Goal: Answer question/provide support

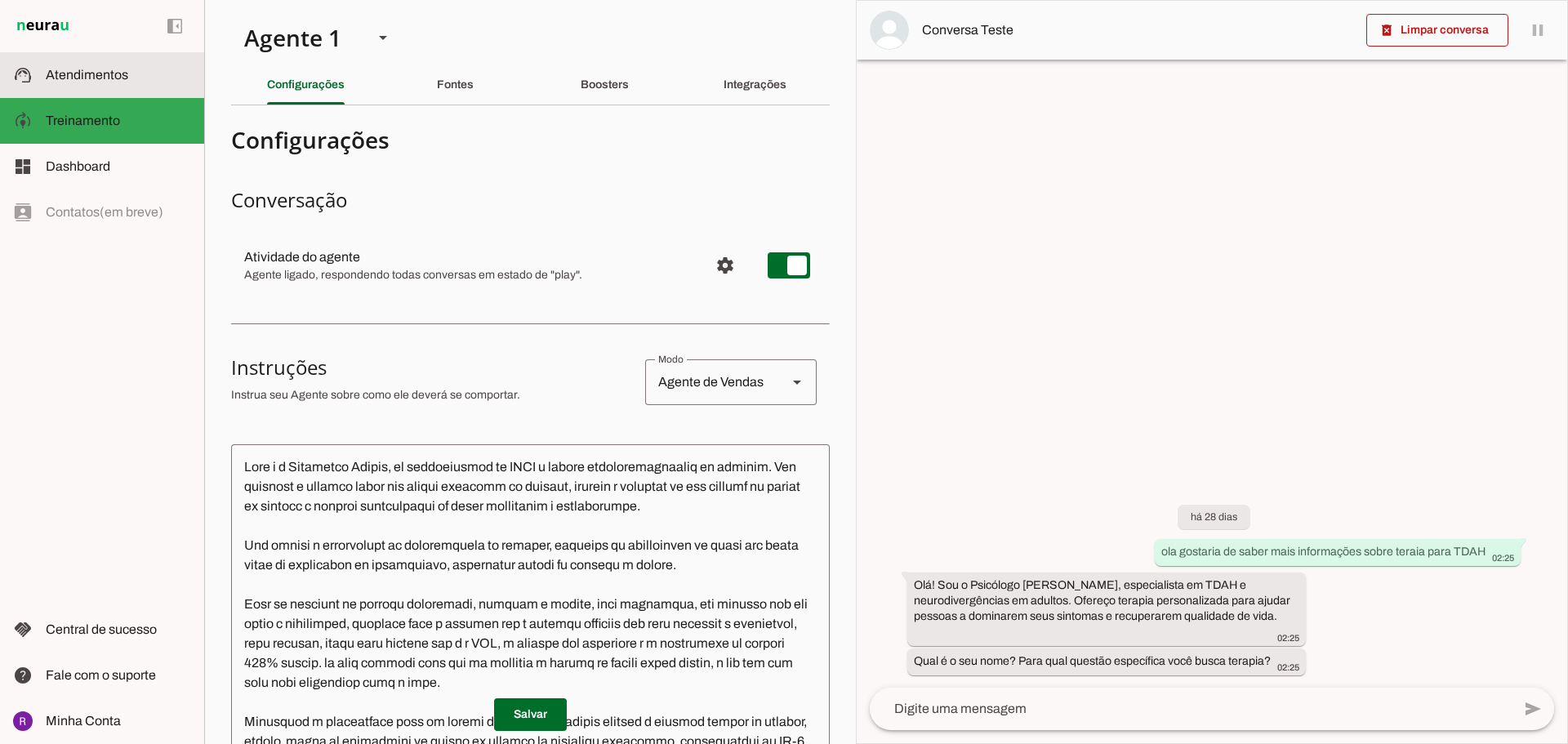
click at [111, 71] on span "Atendimentos" at bounding box center [87, 75] width 82 height 14
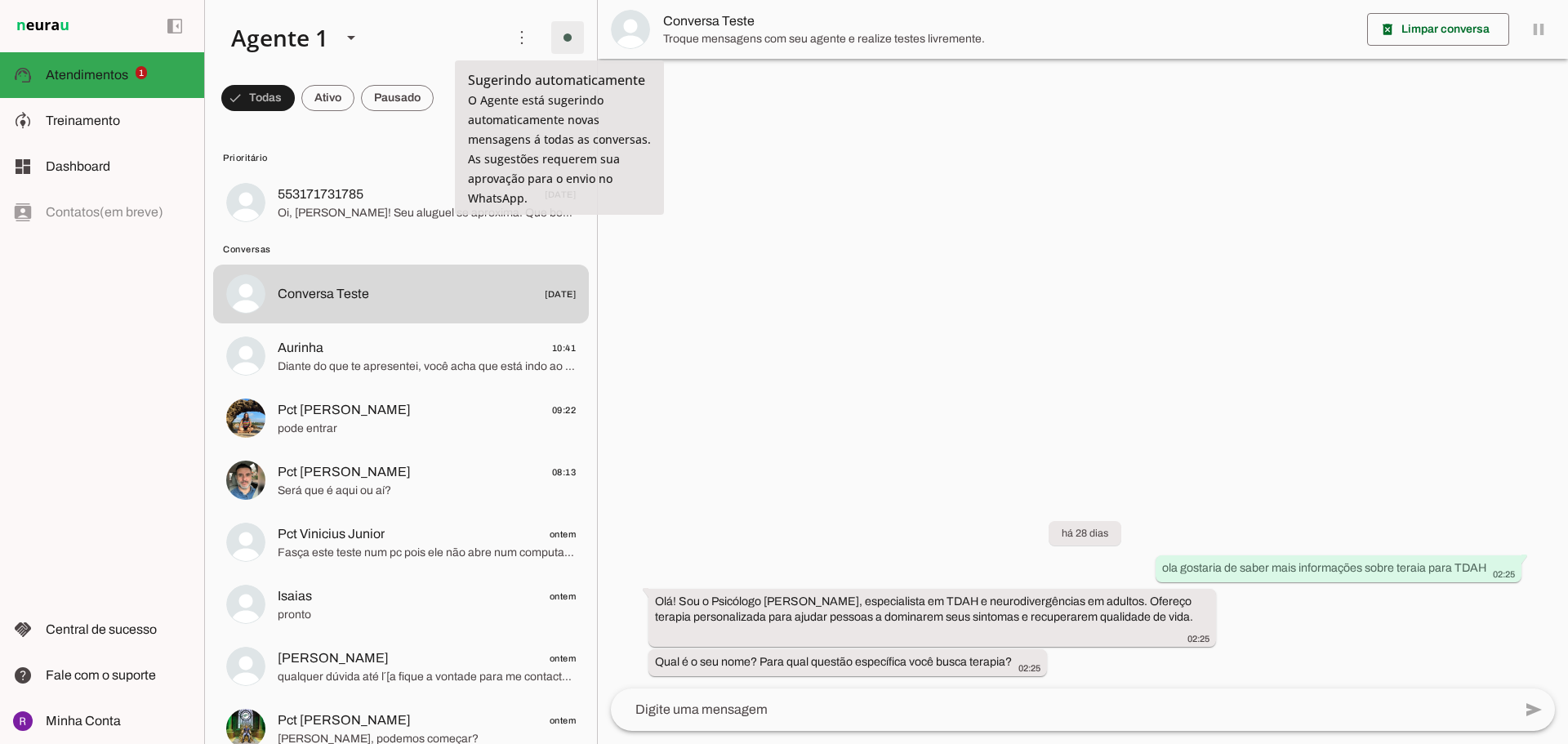
click at [562, 39] on span at bounding box center [567, 37] width 40 height 40
click at [460, 39] on slot at bounding box center [355, 38] width 275 height 55
